Goal: Transaction & Acquisition: Purchase product/service

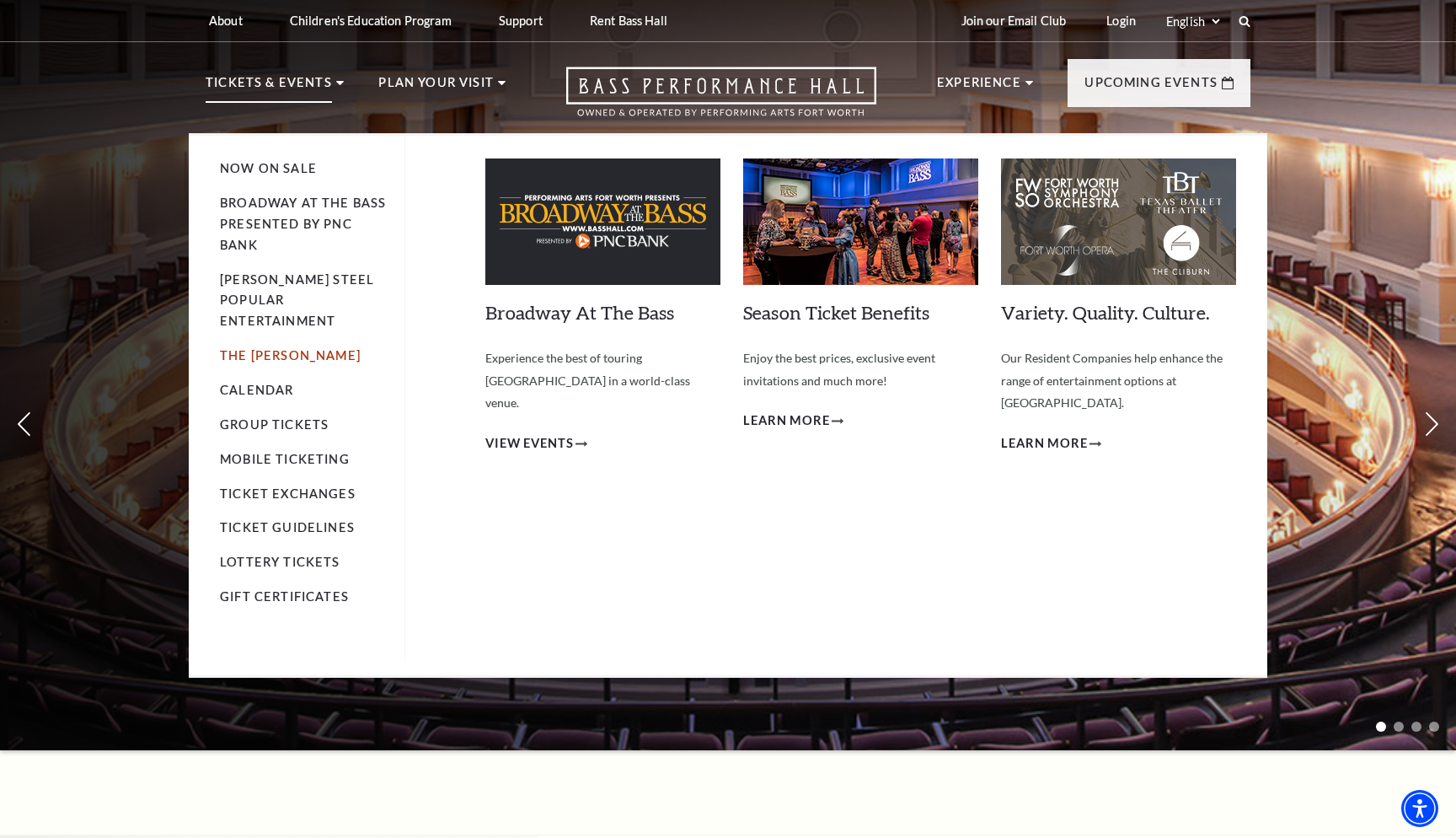
click at [259, 348] on link "The [PERSON_NAME]" at bounding box center [291, 355] width 141 height 14
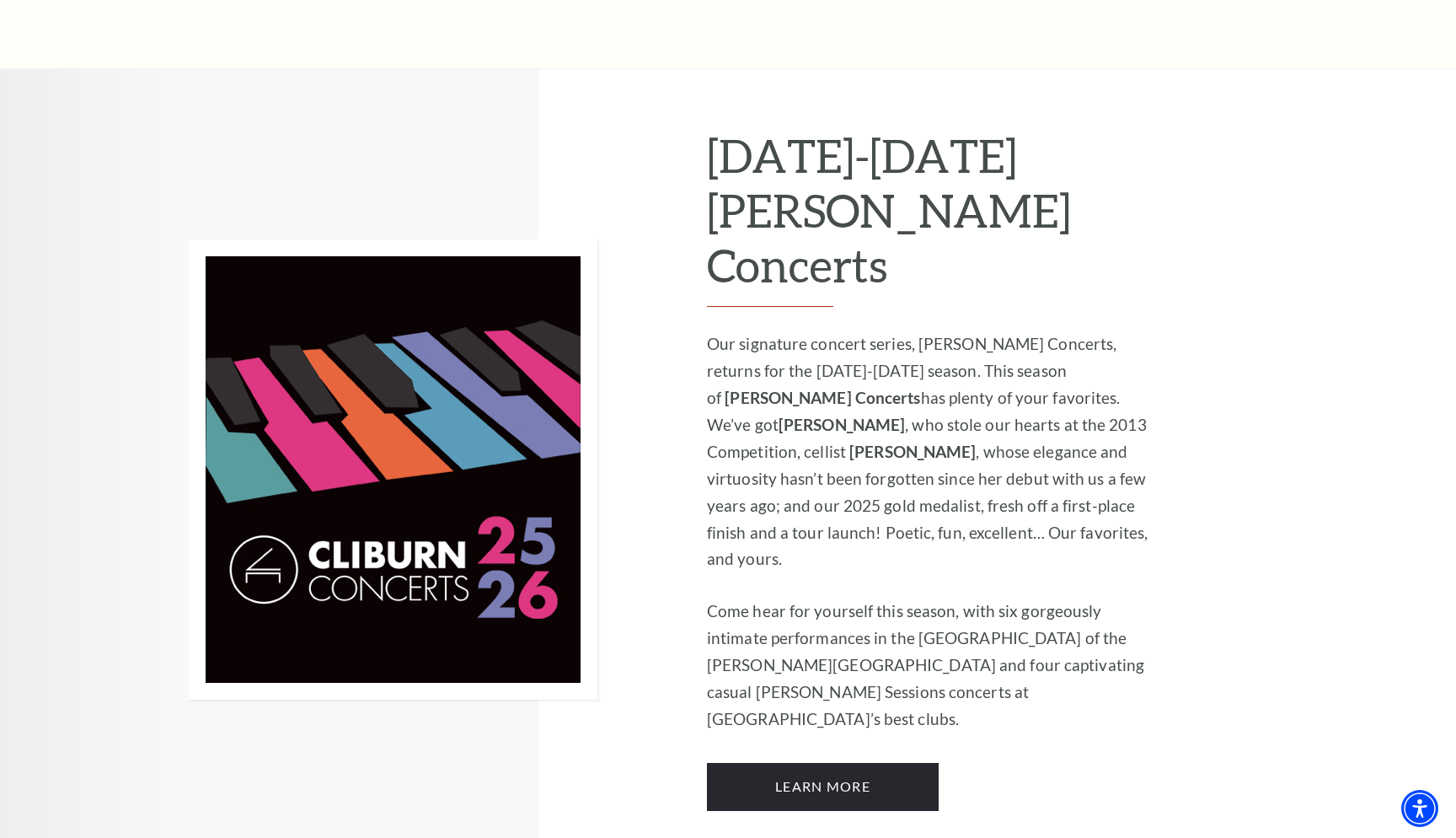
scroll to position [963, 0]
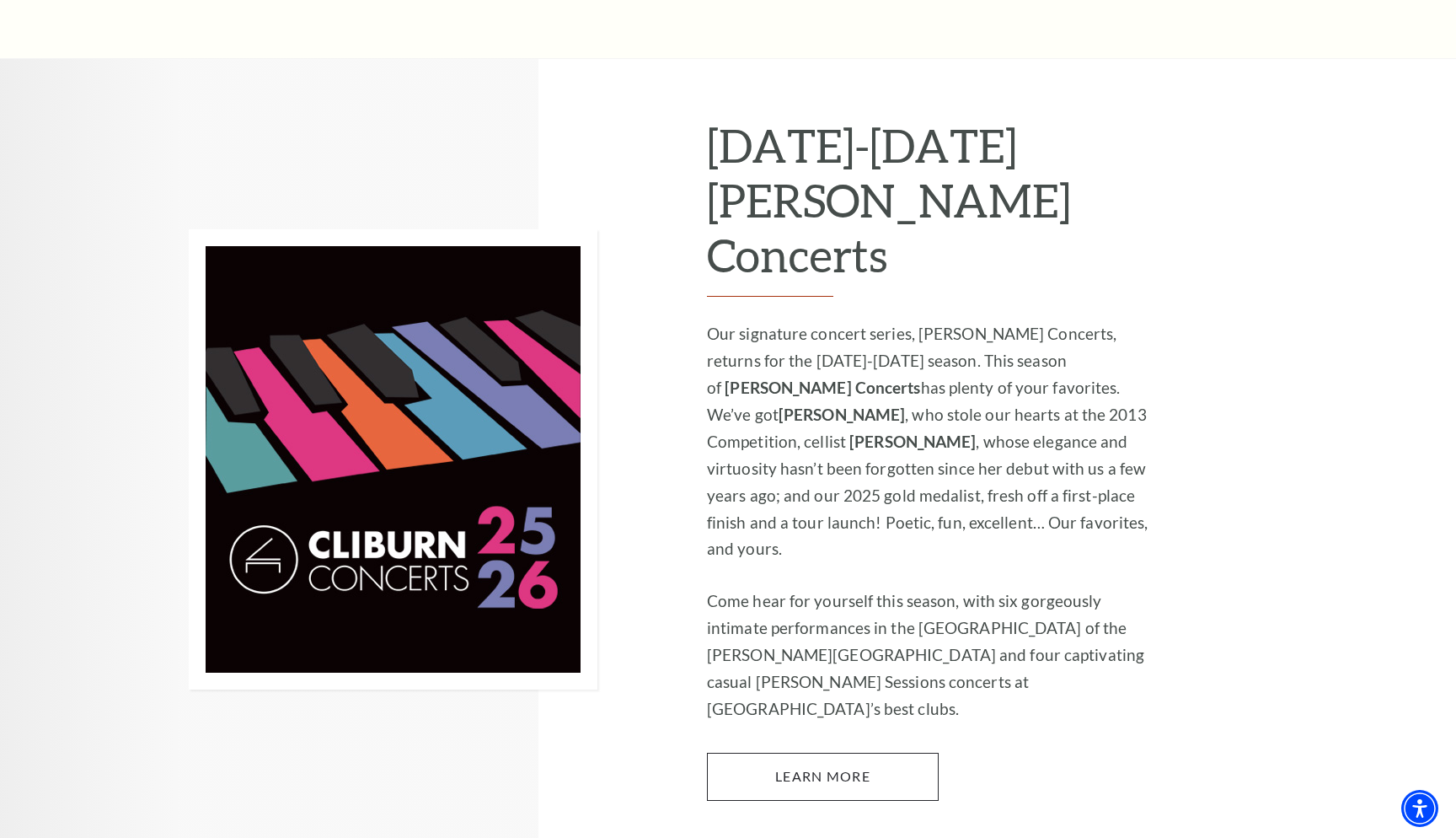
click at [887, 752] on link "Learn More" at bounding box center [823, 776] width 232 height 47
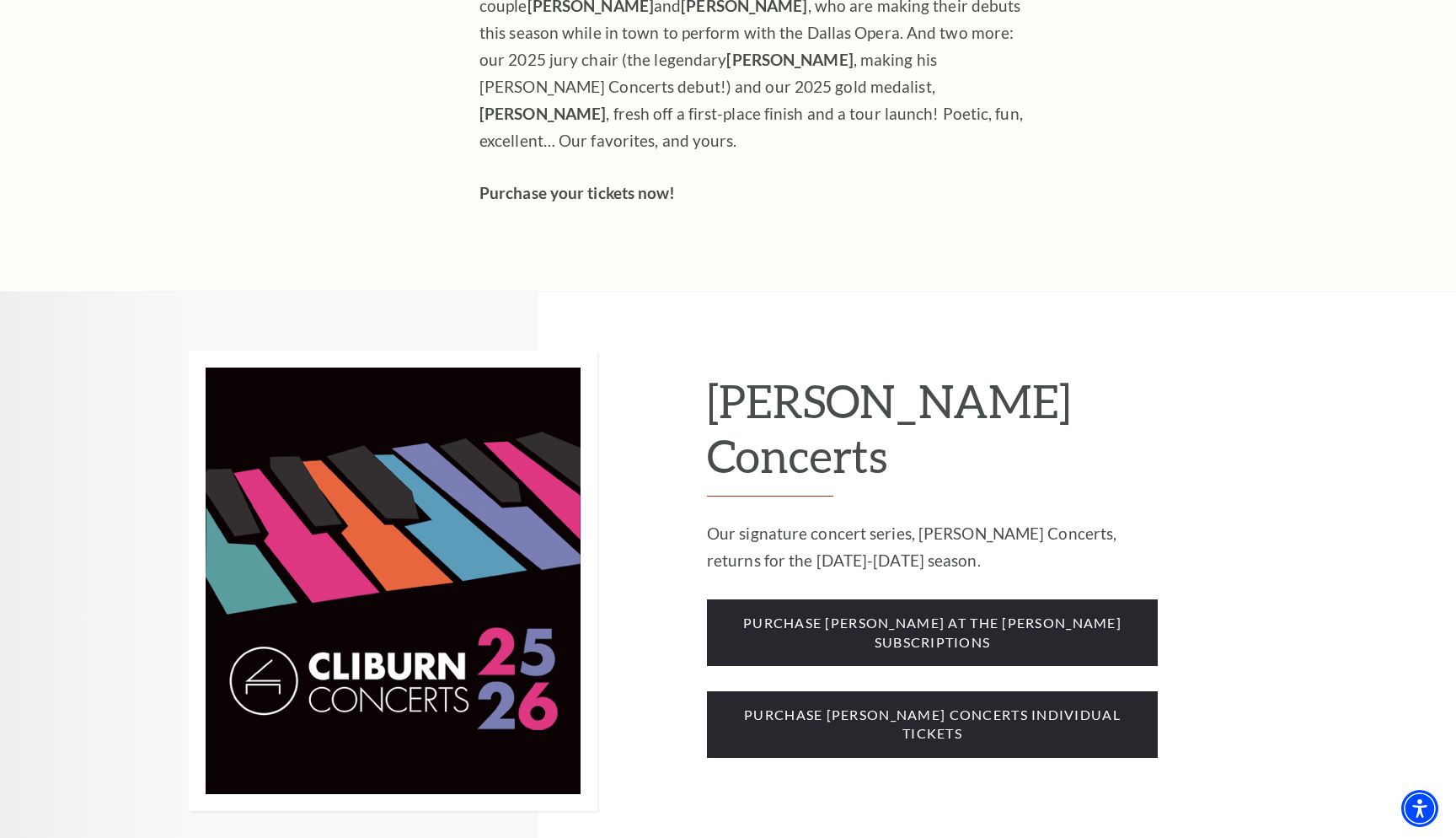
scroll to position [1111, 0]
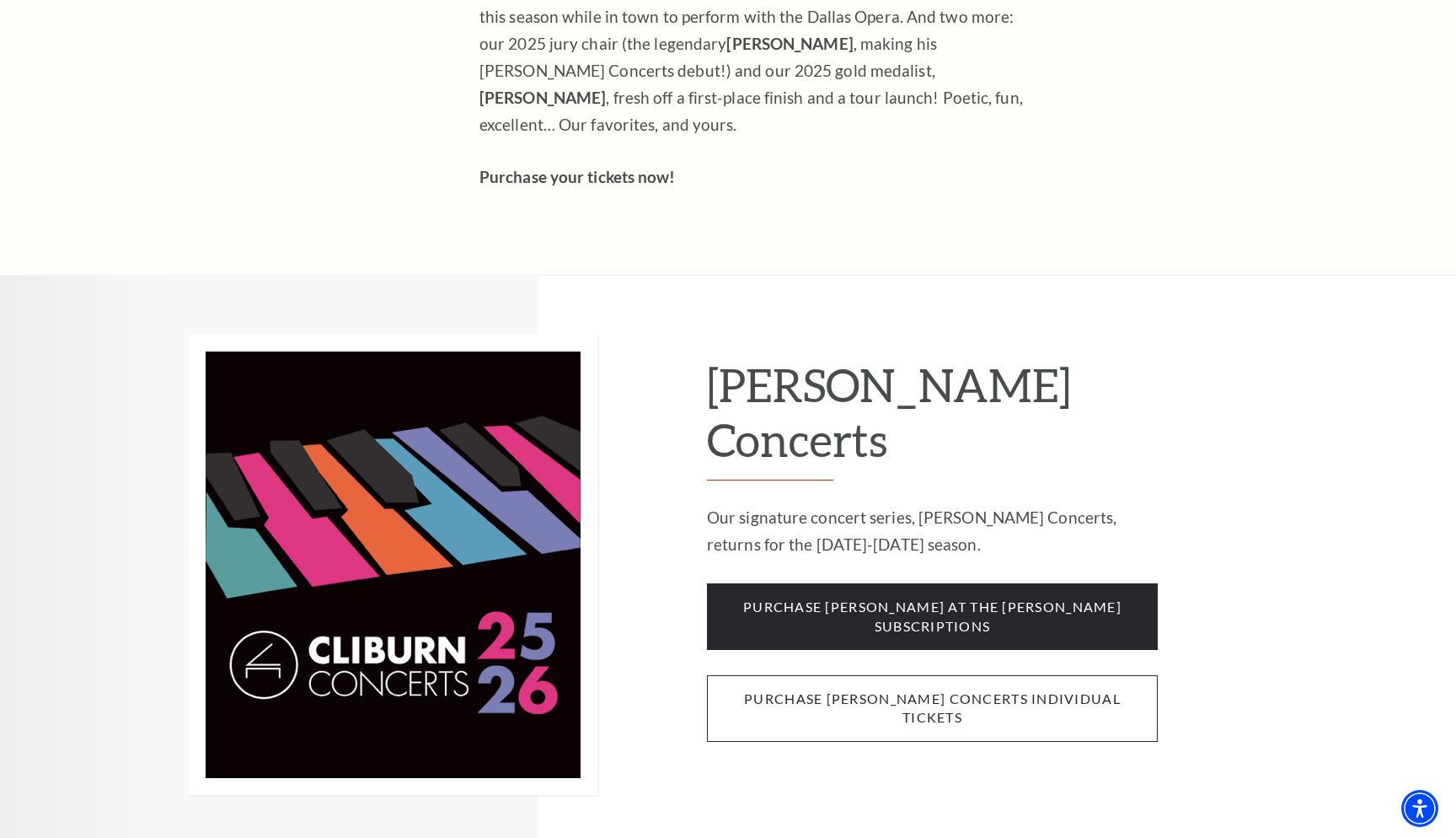
click at [915, 675] on span "purchase cliburn concerts individual tickets" at bounding box center [933, 708] width 451 height 67
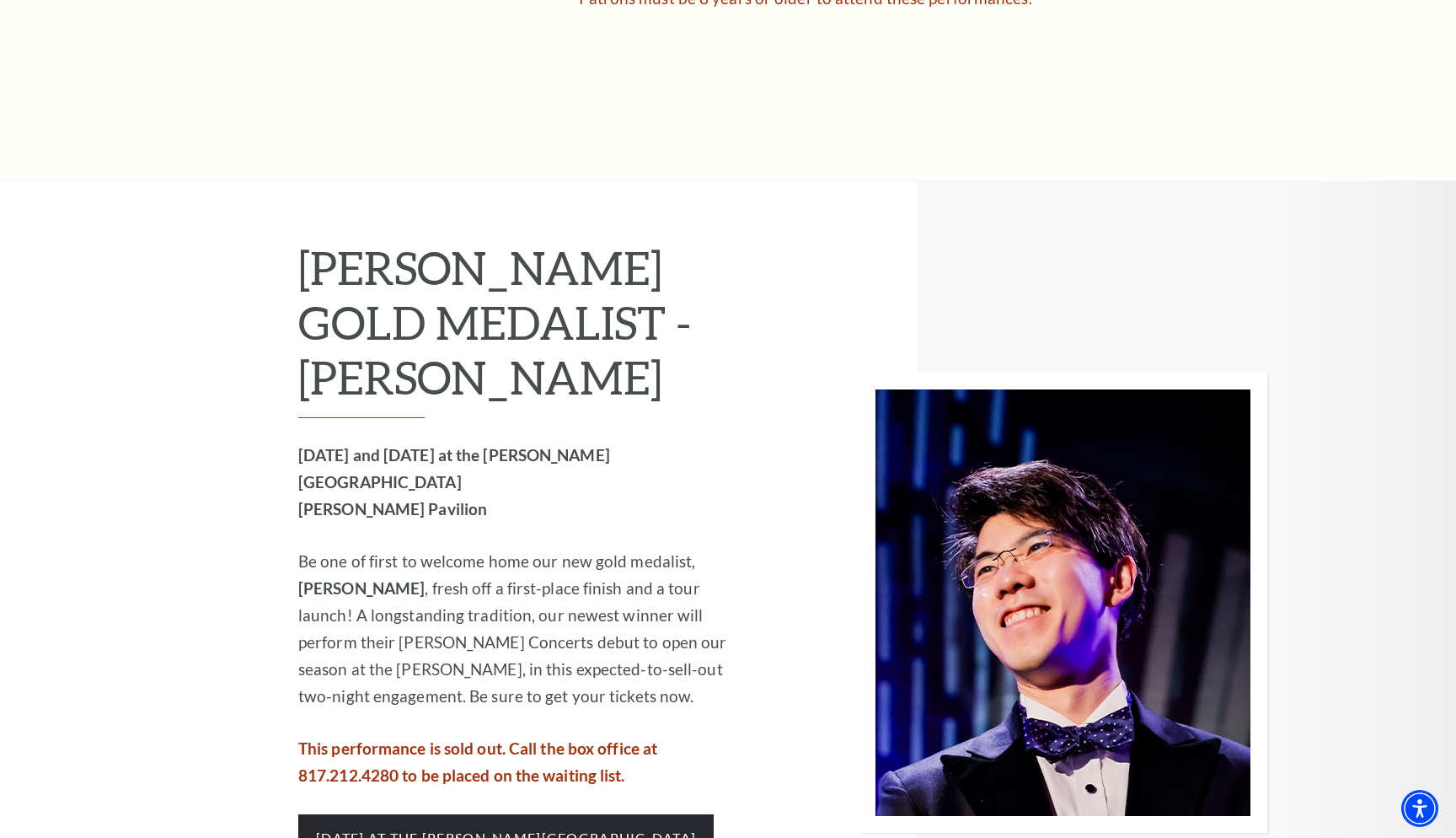
scroll to position [1325, 0]
